Goal: Task Accomplishment & Management: Manage account settings

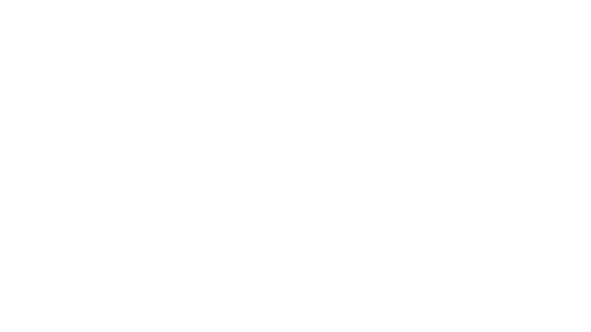
click at [301, 155] on div at bounding box center [295, 166] width 591 height 332
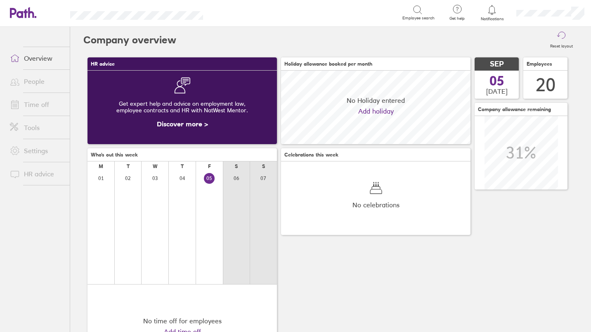
scroll to position [73, 189]
click at [36, 105] on link "Time off" at bounding box center [36, 104] width 66 height 16
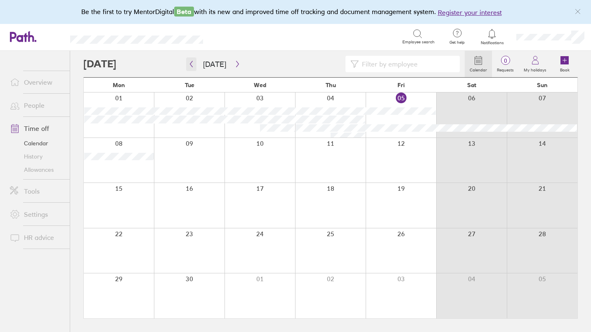
click at [190, 66] on icon "button" at bounding box center [191, 64] width 6 height 7
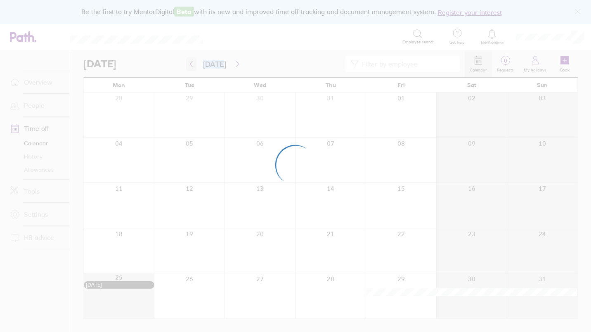
click at [190, 66] on div at bounding box center [295, 166] width 591 height 332
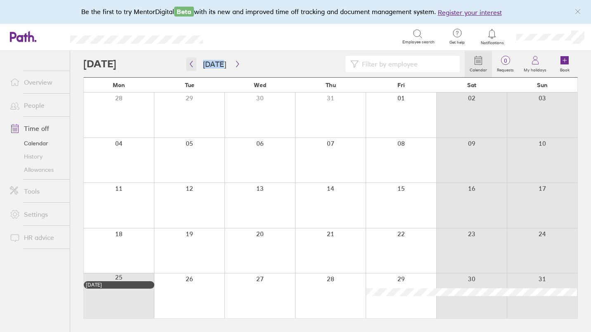
click at [190, 66] on icon "button" at bounding box center [191, 64] width 6 height 7
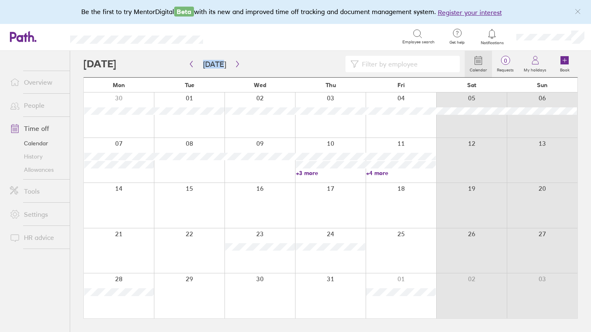
click at [311, 172] on link "+3 more" at bounding box center [331, 172] width 70 height 7
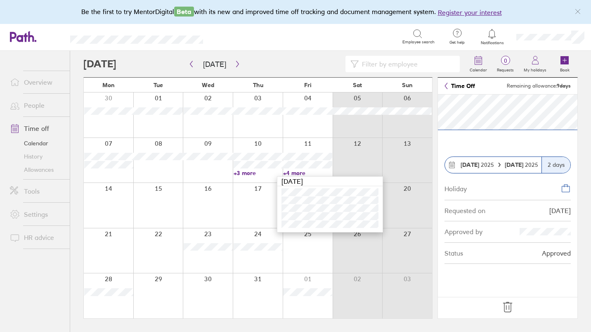
click at [509, 307] on icon at bounding box center [507, 306] width 13 height 13
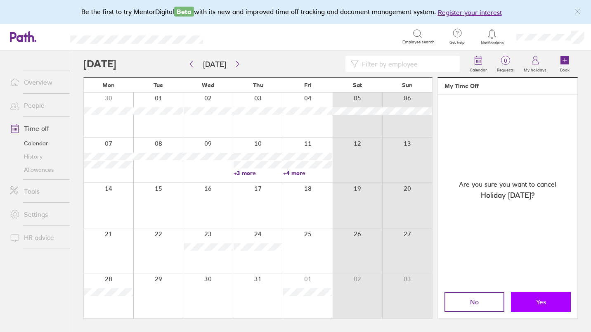
click at [531, 301] on button "Yes" at bounding box center [541, 302] width 60 height 20
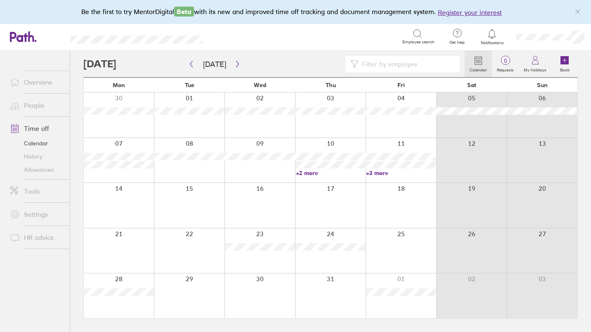
click at [379, 173] on link "+3 more" at bounding box center [401, 172] width 70 height 7
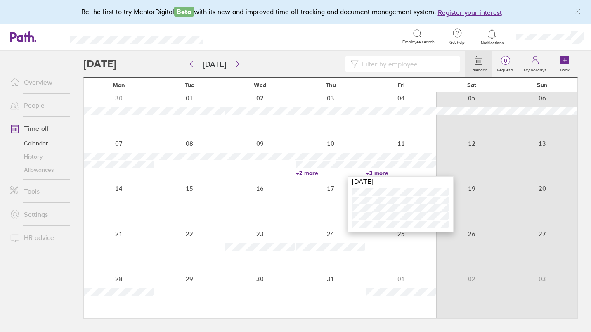
click at [342, 145] on div at bounding box center [330, 160] width 71 height 45
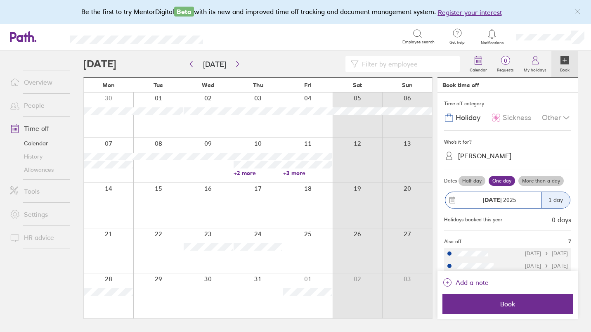
click at [48, 85] on link "Overview" at bounding box center [36, 82] width 66 height 16
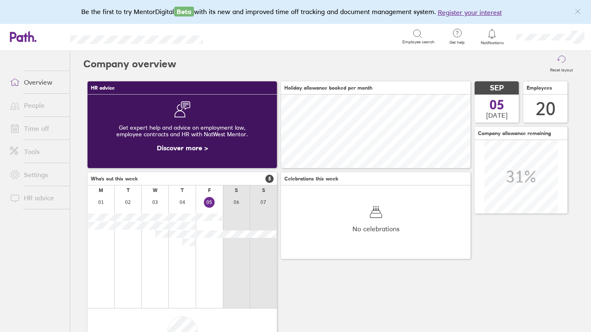
scroll to position [73, 189]
click at [36, 126] on link "Time off" at bounding box center [36, 128] width 66 height 16
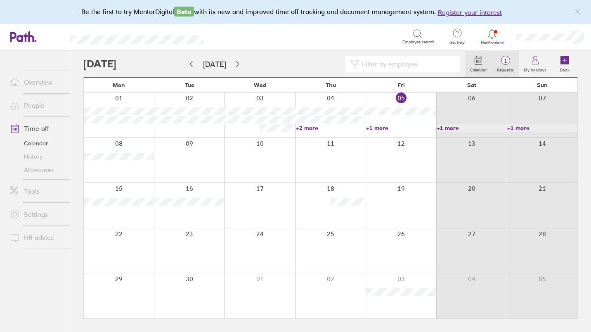
click at [503, 66] on label "Requests" at bounding box center [505, 68] width 27 height 7
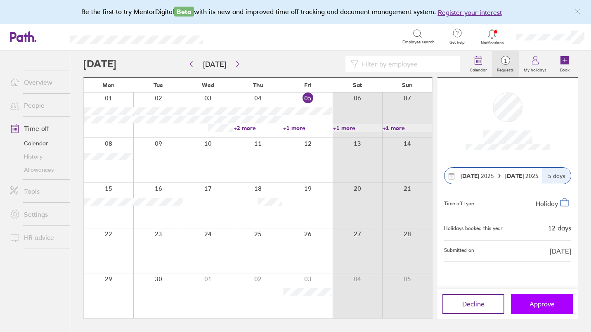
click at [542, 305] on span "Approve" at bounding box center [541, 303] width 25 height 7
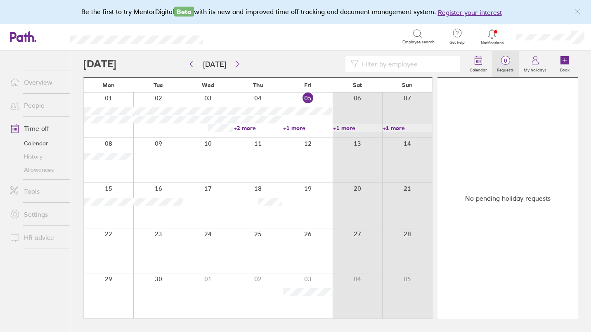
click at [501, 61] on span "0" at bounding box center [505, 60] width 27 height 7
click at [193, 64] on icon "button" at bounding box center [191, 64] width 6 height 7
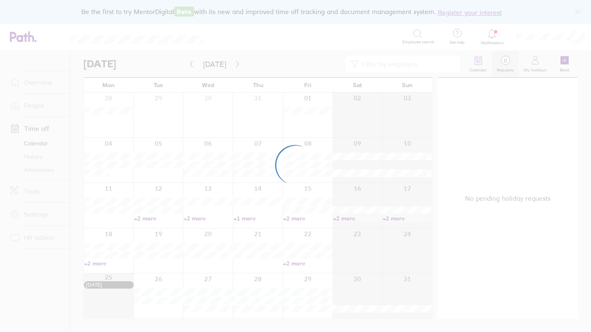
click at [505, 64] on div at bounding box center [295, 166] width 591 height 332
click at [495, 120] on div at bounding box center [295, 166] width 591 height 332
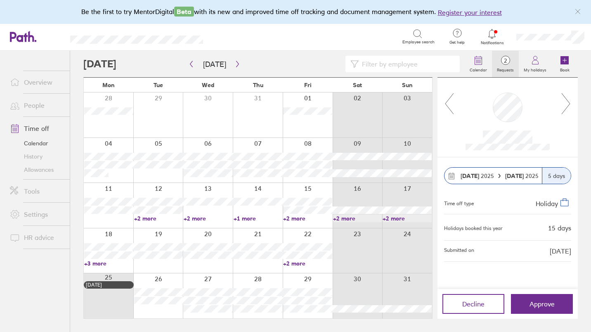
click at [450, 106] on icon at bounding box center [449, 103] width 10 height 22
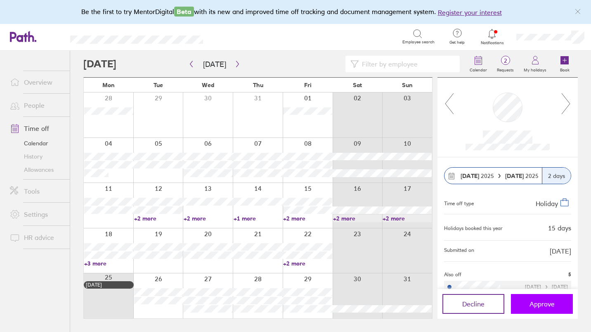
click at [533, 305] on span "Approve" at bounding box center [541, 303] width 25 height 7
click at [545, 304] on span "Approve" at bounding box center [541, 303] width 25 height 7
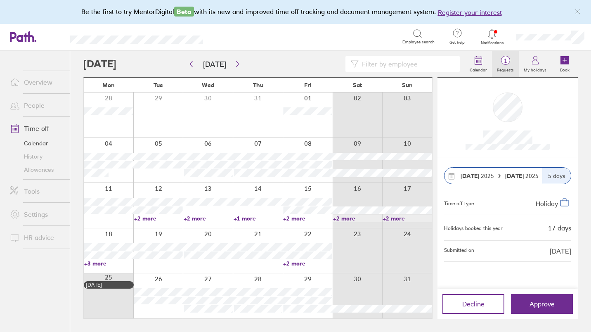
click at [501, 65] on label "Requests" at bounding box center [505, 68] width 27 height 7
click at [545, 307] on button "Approve" at bounding box center [542, 304] width 62 height 20
click at [492, 32] on icon at bounding box center [492, 34] width 10 height 10
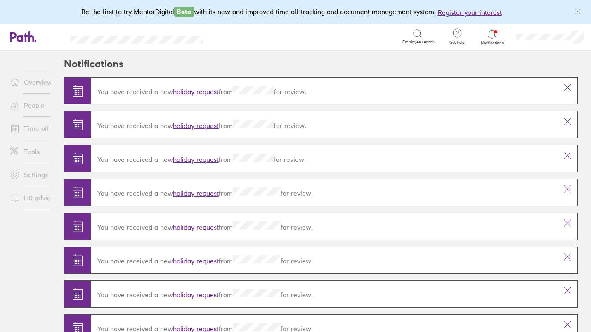
click at [201, 161] on link "holiday request" at bounding box center [196, 159] width 46 height 8
